Goal: Task Accomplishment & Management: Use online tool/utility

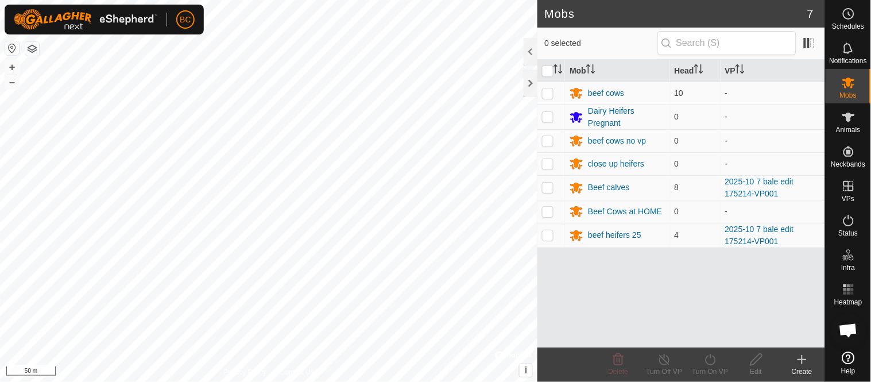
click at [800, 360] on icon at bounding box center [802, 359] width 14 height 14
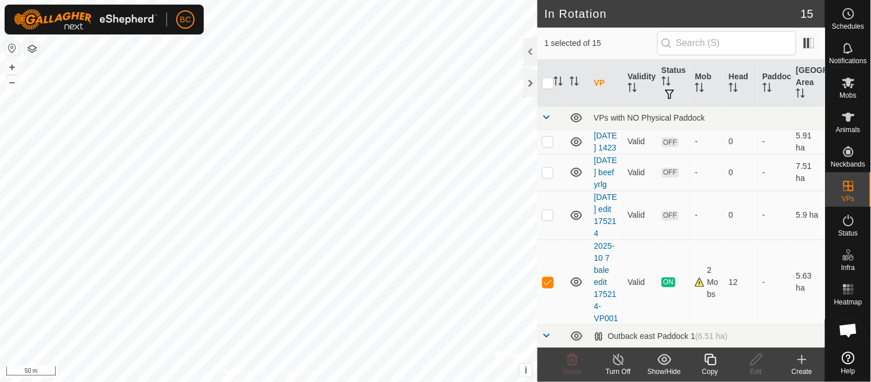
click at [708, 359] on icon at bounding box center [709, 359] width 11 height 11
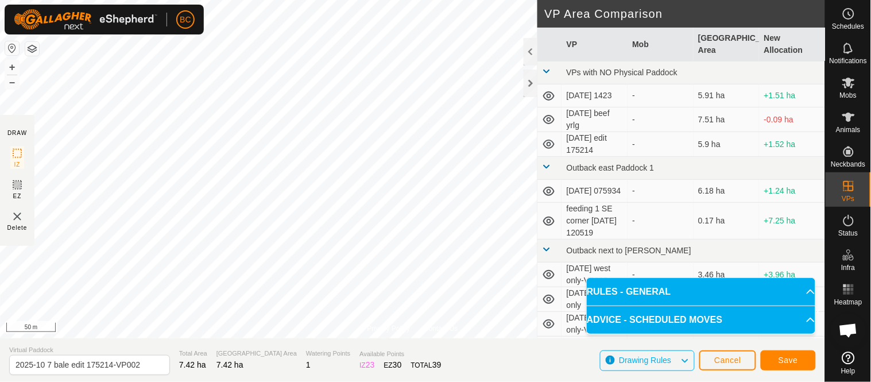
click at [555, 34] on div "Privacy Policy Contact Us Type: Inclusion Zone undefined Animal + – ⇧ i © Mapbo…" at bounding box center [412, 191] width 825 height 382
drag, startPoint x: 44, startPoint y: 364, endPoint x: 51, endPoint y: 365, distance: 6.4
click at [51, 365] on input "2025-10 7 bale edit 175214-VP002" at bounding box center [89, 365] width 161 height 20
click at [47, 363] on input "2025-1014 bale edit 175214-VP002" at bounding box center [89, 365] width 161 height 20
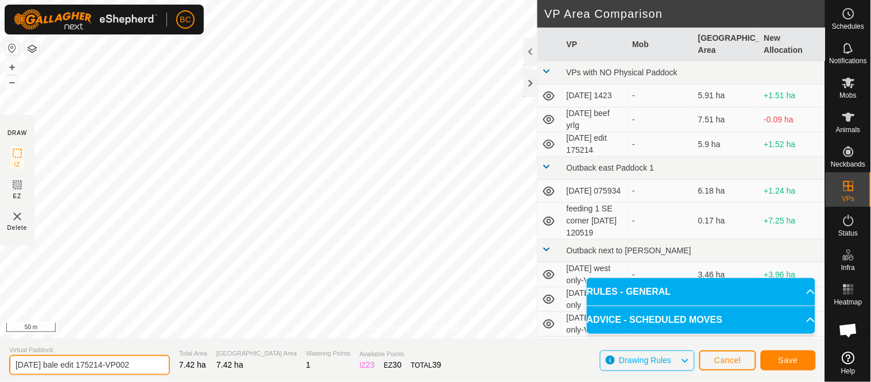
type input "[DATE] bale edit 175214-VP002"
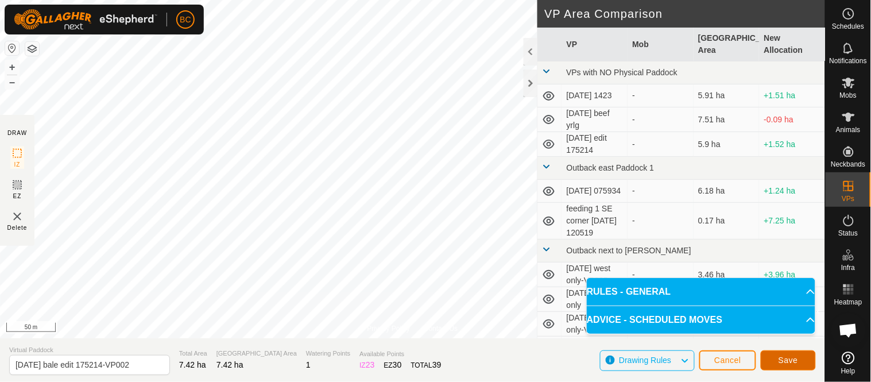
click at [786, 356] on span "Save" at bounding box center [788, 359] width 20 height 9
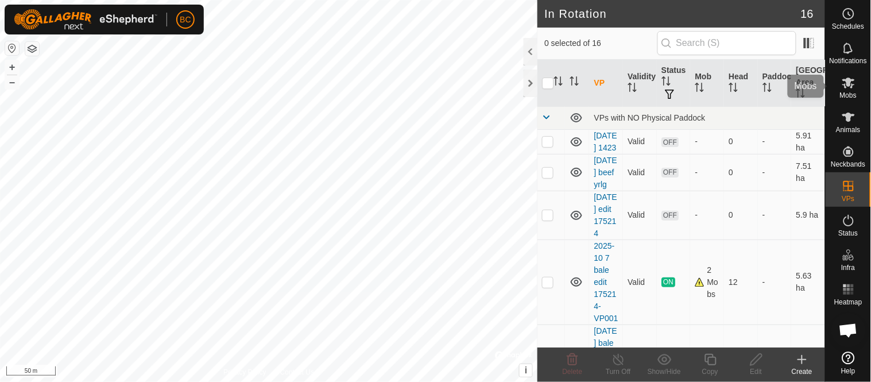
click at [849, 94] on span "Mobs" at bounding box center [848, 95] width 17 height 7
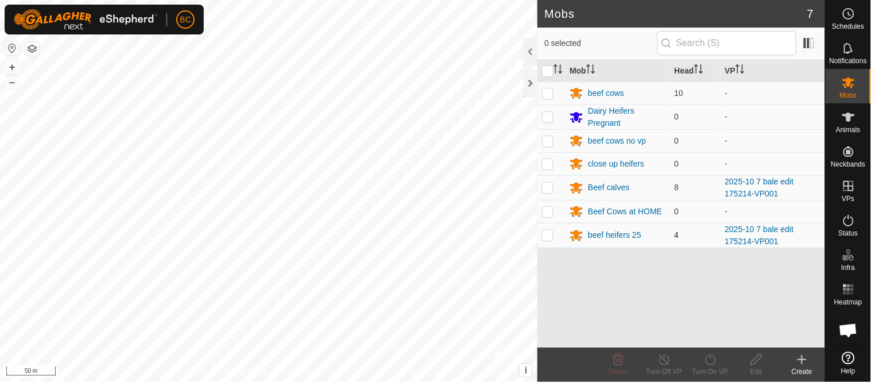
click at [553, 238] on p-tablecheckbox at bounding box center [547, 234] width 11 height 9
checkbox input "true"
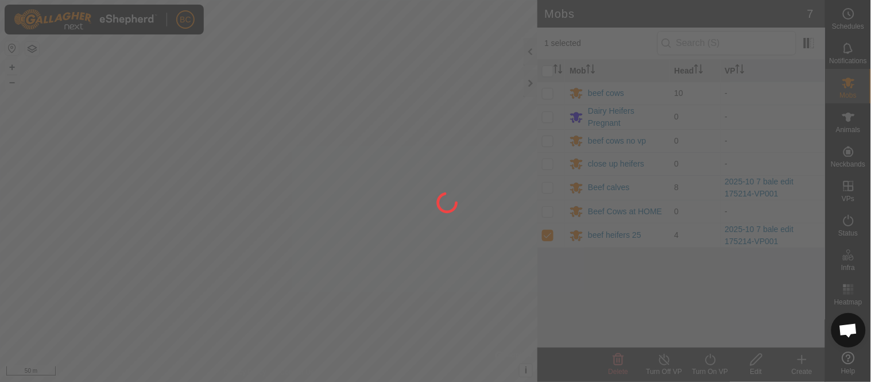
click at [548, 188] on div at bounding box center [435, 191] width 871 height 382
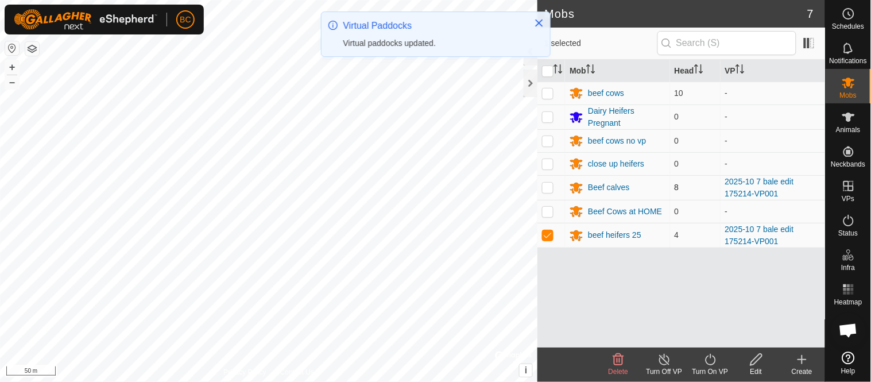
click at [547, 190] on p-checkbox at bounding box center [547, 187] width 11 height 9
checkbox input "true"
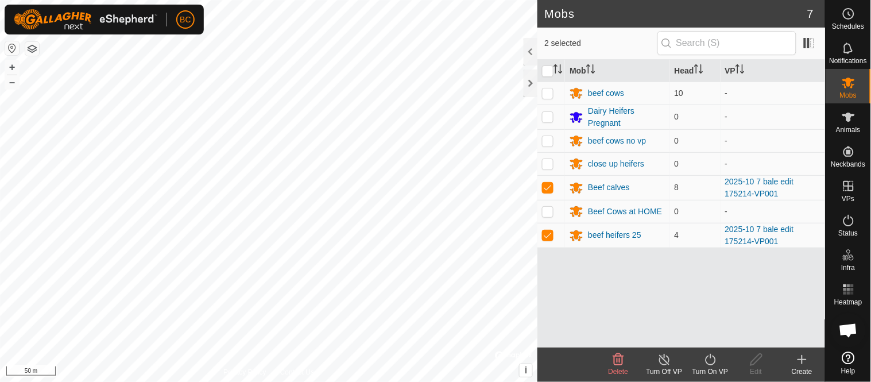
click at [707, 360] on icon at bounding box center [710, 359] width 14 height 14
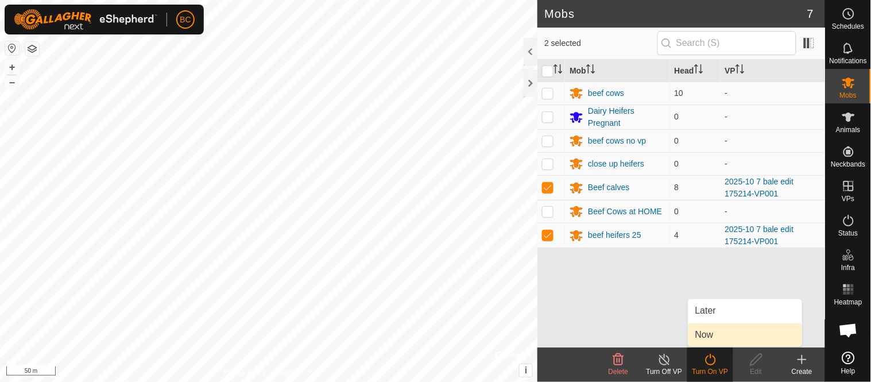
click at [712, 333] on link "Now" at bounding box center [745, 334] width 114 height 23
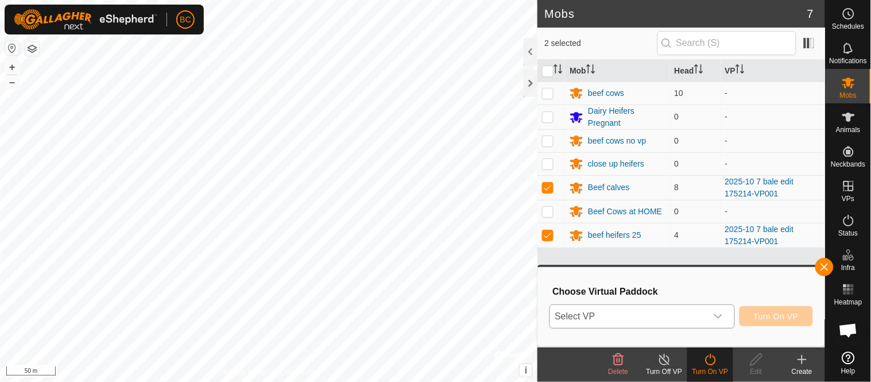
click at [716, 314] on icon "dropdown trigger" at bounding box center [717, 316] width 9 height 9
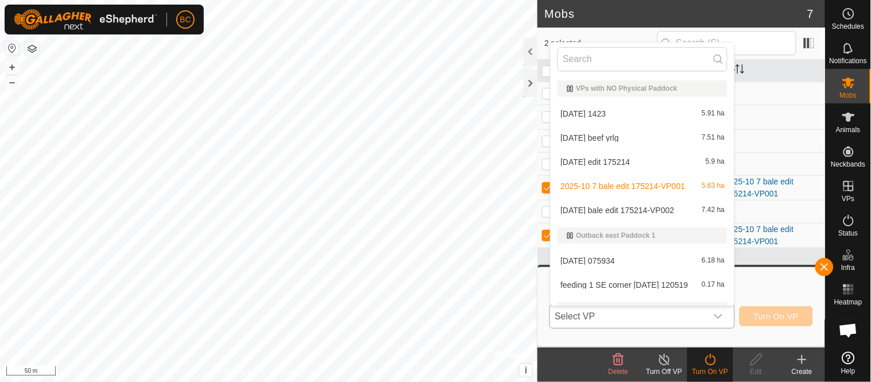
click at [637, 209] on li "[DATE] bale edit 175214-VP002 7.42 ha" at bounding box center [642, 210] width 184 height 23
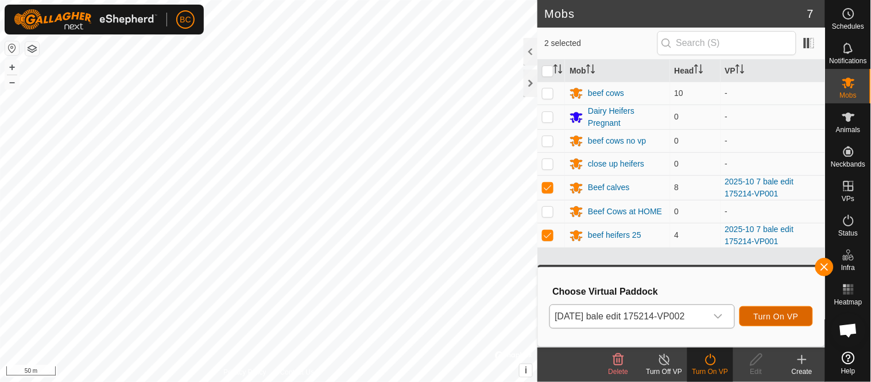
click at [777, 318] on span "Turn On VP" at bounding box center [776, 316] width 45 height 9
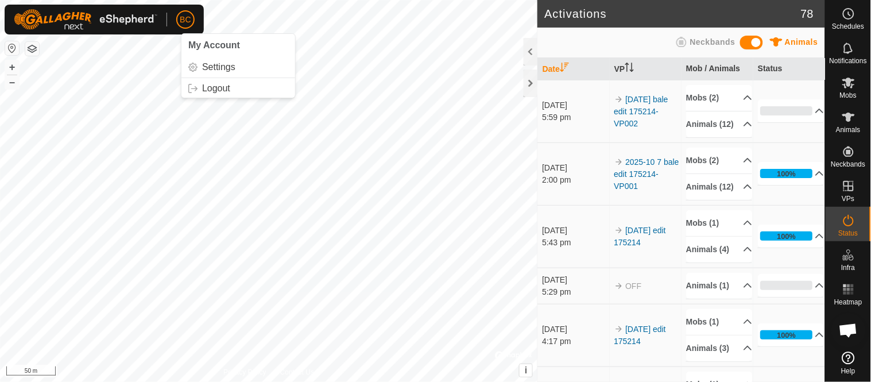
click at [183, 22] on span "BC" at bounding box center [185, 20] width 11 height 12
click at [212, 94] on link "Logout" at bounding box center [238, 88] width 114 height 18
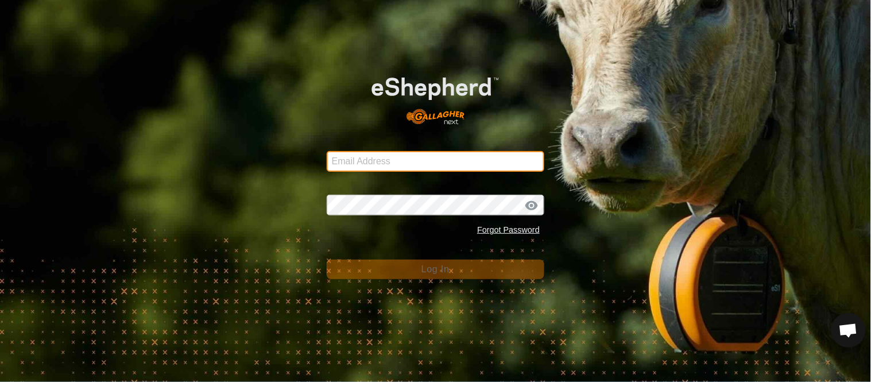
type input "[PERSON_NAME][EMAIL_ADDRESS][DOMAIN_NAME]"
